Goal: Find specific page/section: Find specific page/section

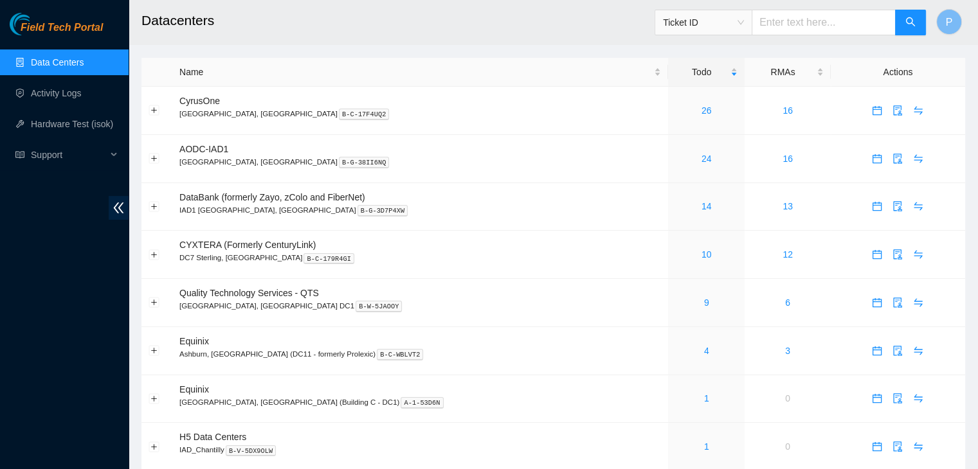
click at [37, 404] on div "Field Tech Portal Data Centers Activity Logs Hardware Test (isok) Support" at bounding box center [64, 241] width 129 height 457
click at [702, 113] on link "26" at bounding box center [707, 110] width 10 height 10
click at [702, 115] on link "25" at bounding box center [707, 110] width 10 height 10
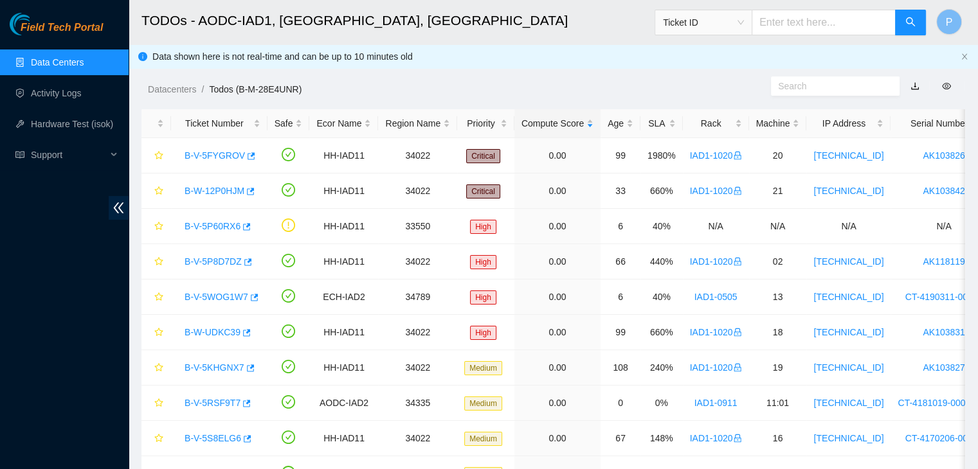
click at [65, 57] on link "Data Centers" at bounding box center [57, 62] width 53 height 10
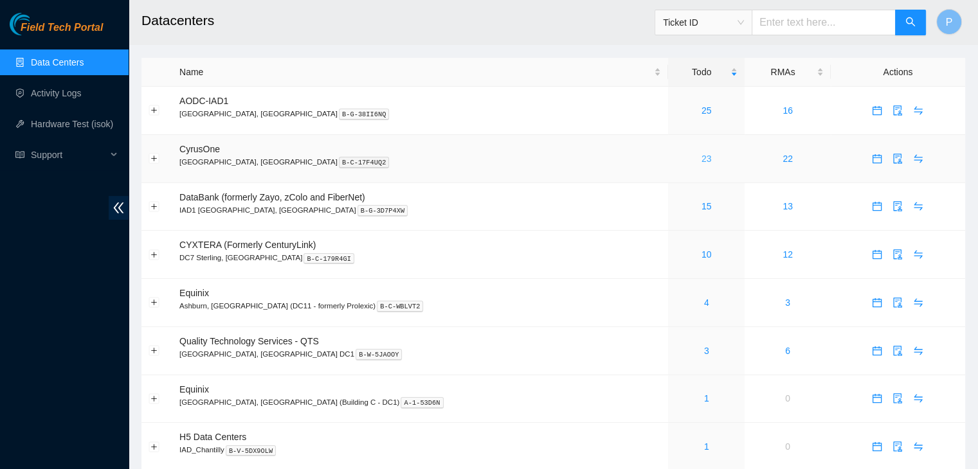
click at [702, 163] on link "23" at bounding box center [707, 159] width 10 height 10
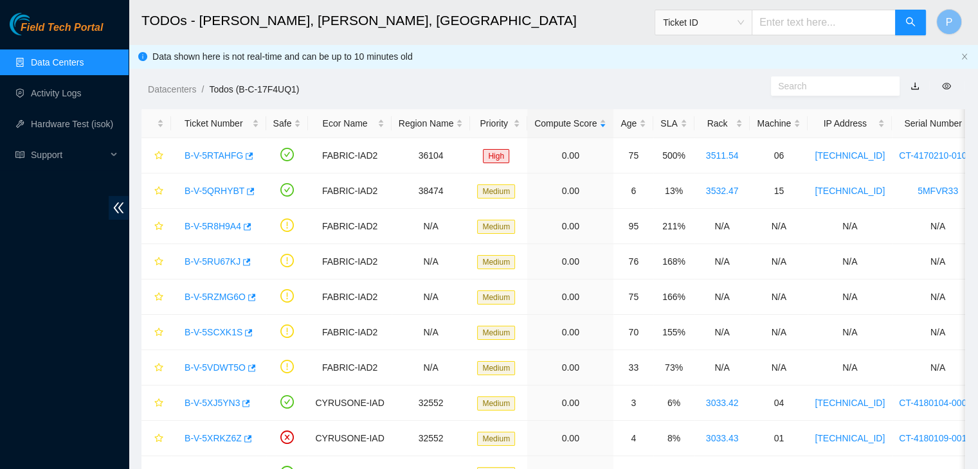
click at [65, 65] on link "Data Centers" at bounding box center [57, 62] width 53 height 10
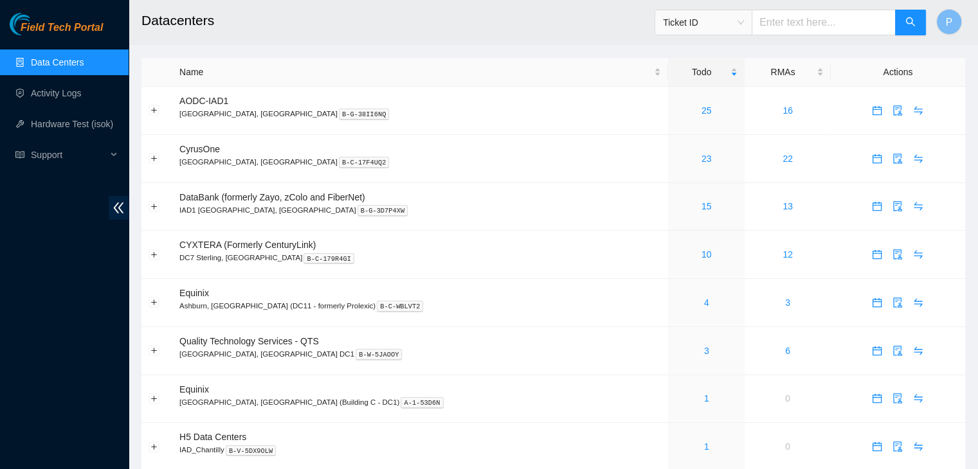
click at [105, 355] on div "Field Tech Portal Data Centers Activity Logs Hardware Test (isok) Support" at bounding box center [64, 241] width 129 height 457
